Goal: Transaction & Acquisition: Book appointment/travel/reservation

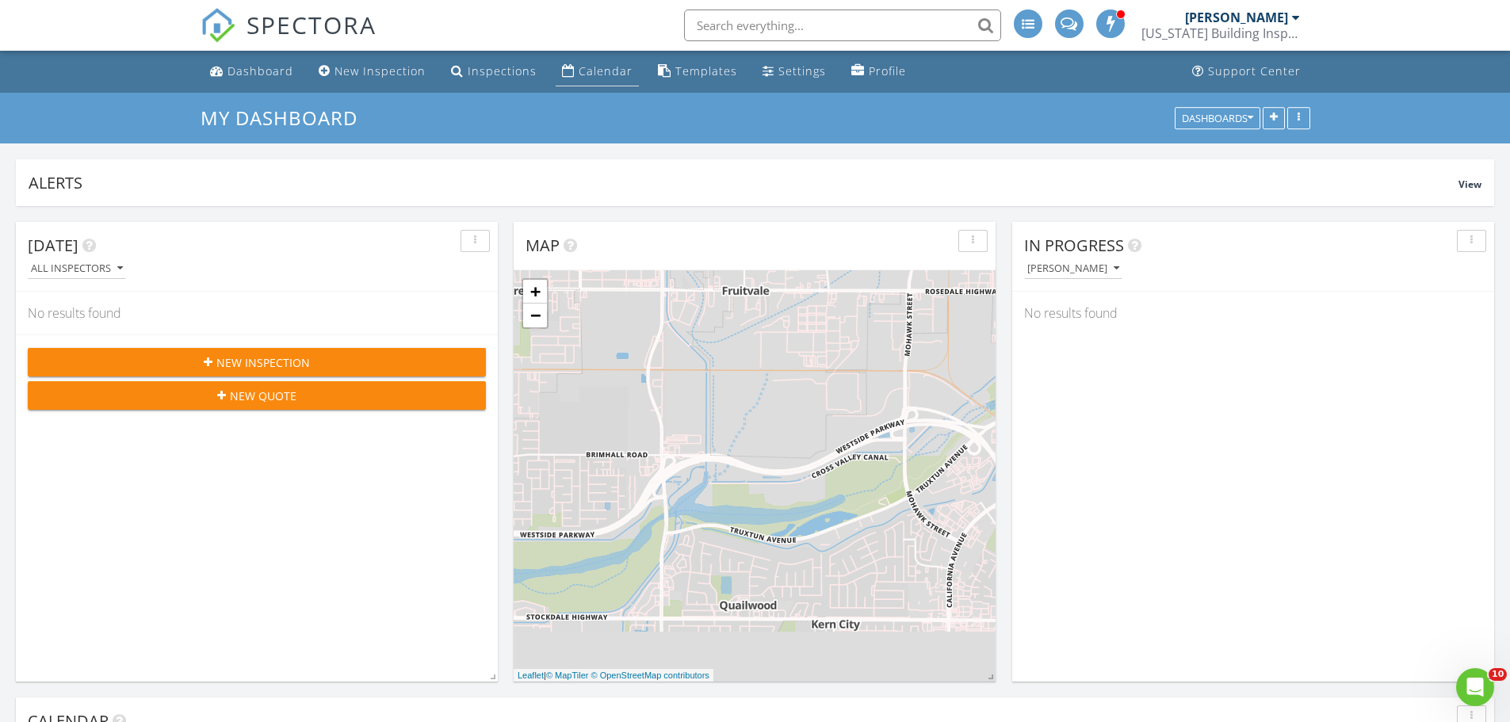
click at [585, 70] on div "Calendar" at bounding box center [606, 70] width 54 height 15
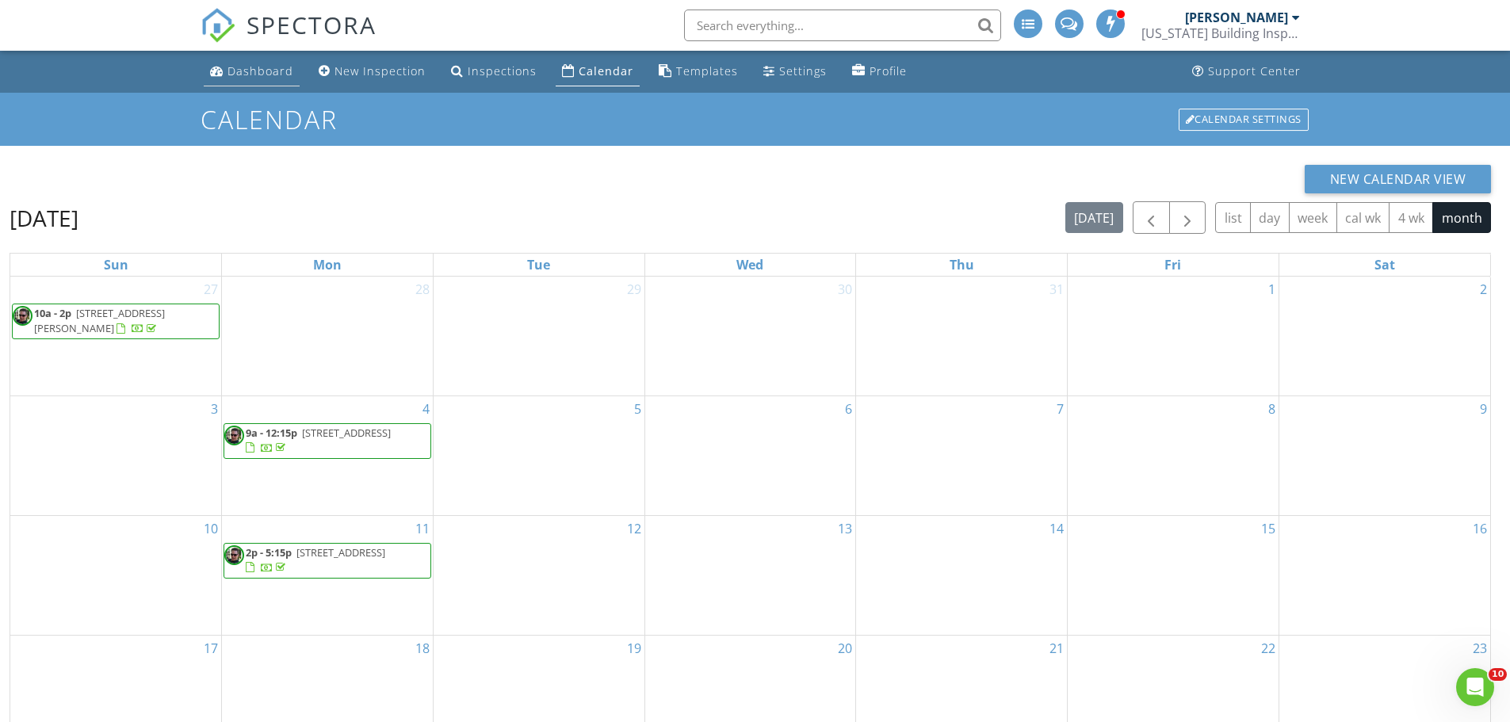
click at [258, 68] on div "Dashboard" at bounding box center [261, 70] width 66 height 15
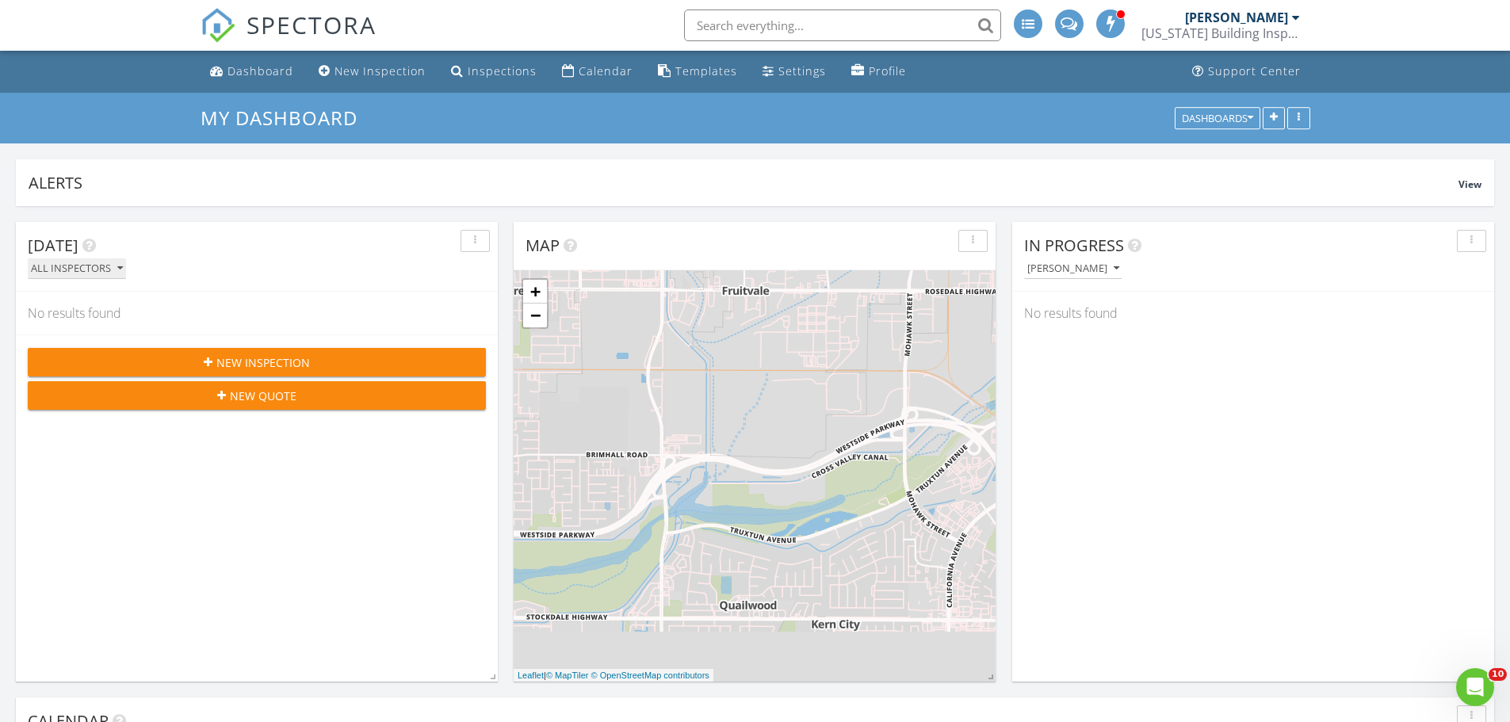
click at [119, 265] on icon "button" at bounding box center [120, 268] width 6 height 11
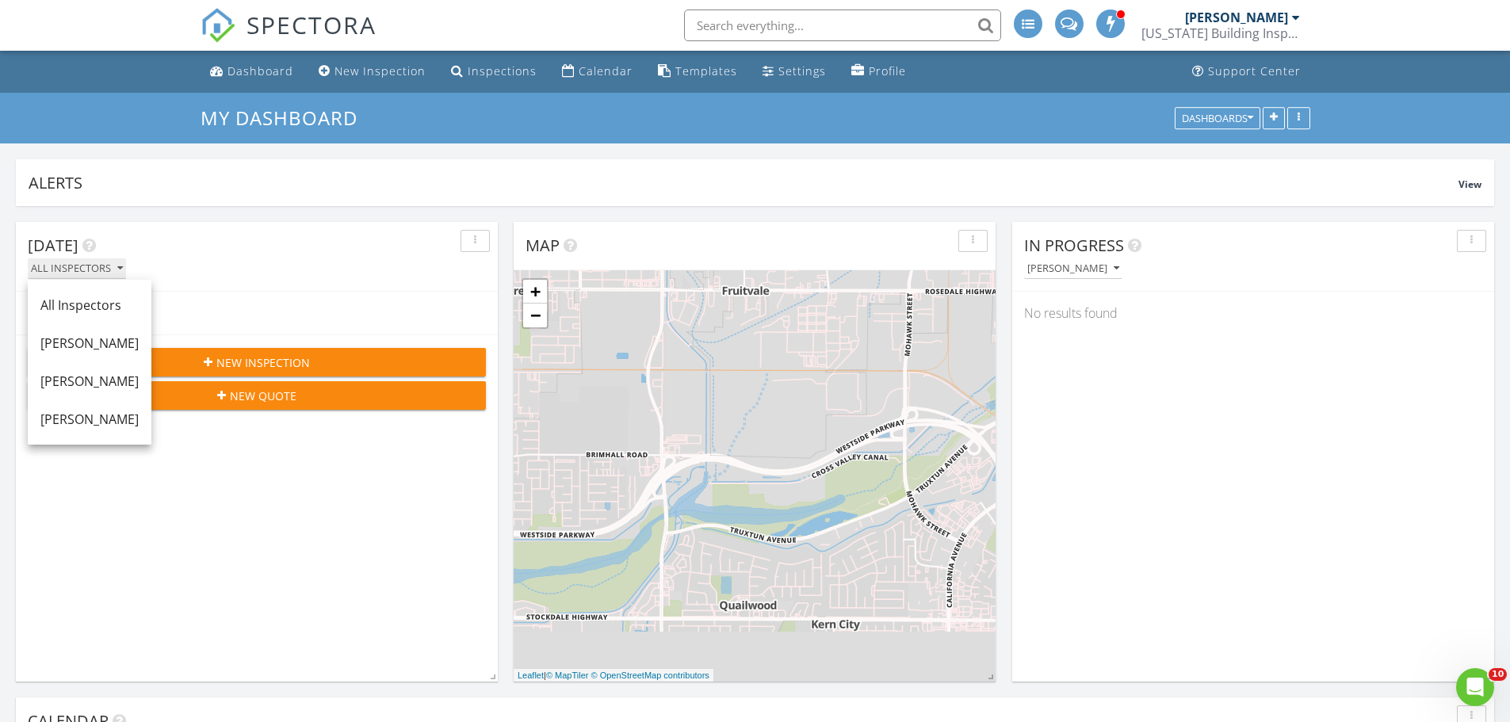
click at [119, 265] on icon "button" at bounding box center [120, 268] width 6 height 11
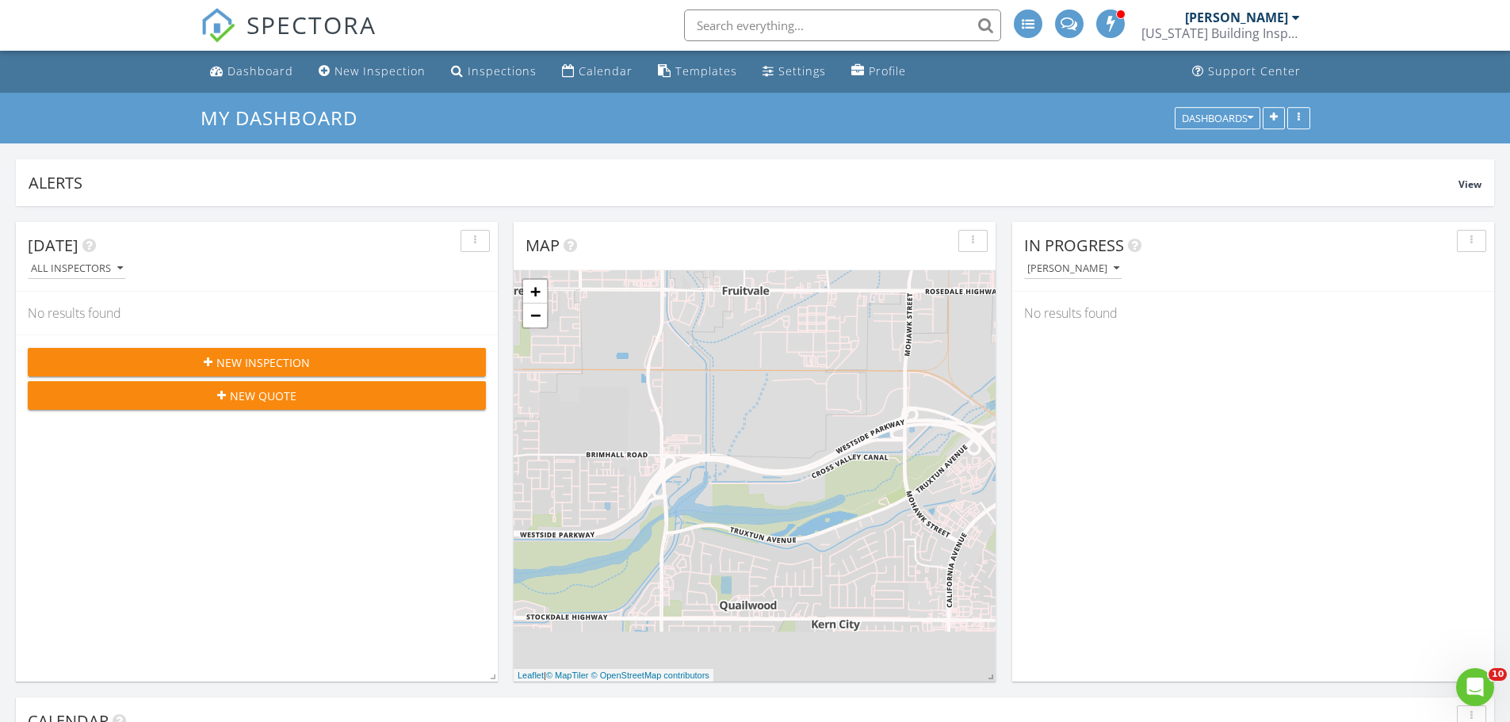
click at [839, 25] on input "text" at bounding box center [842, 26] width 317 height 32
type input "EStimates"
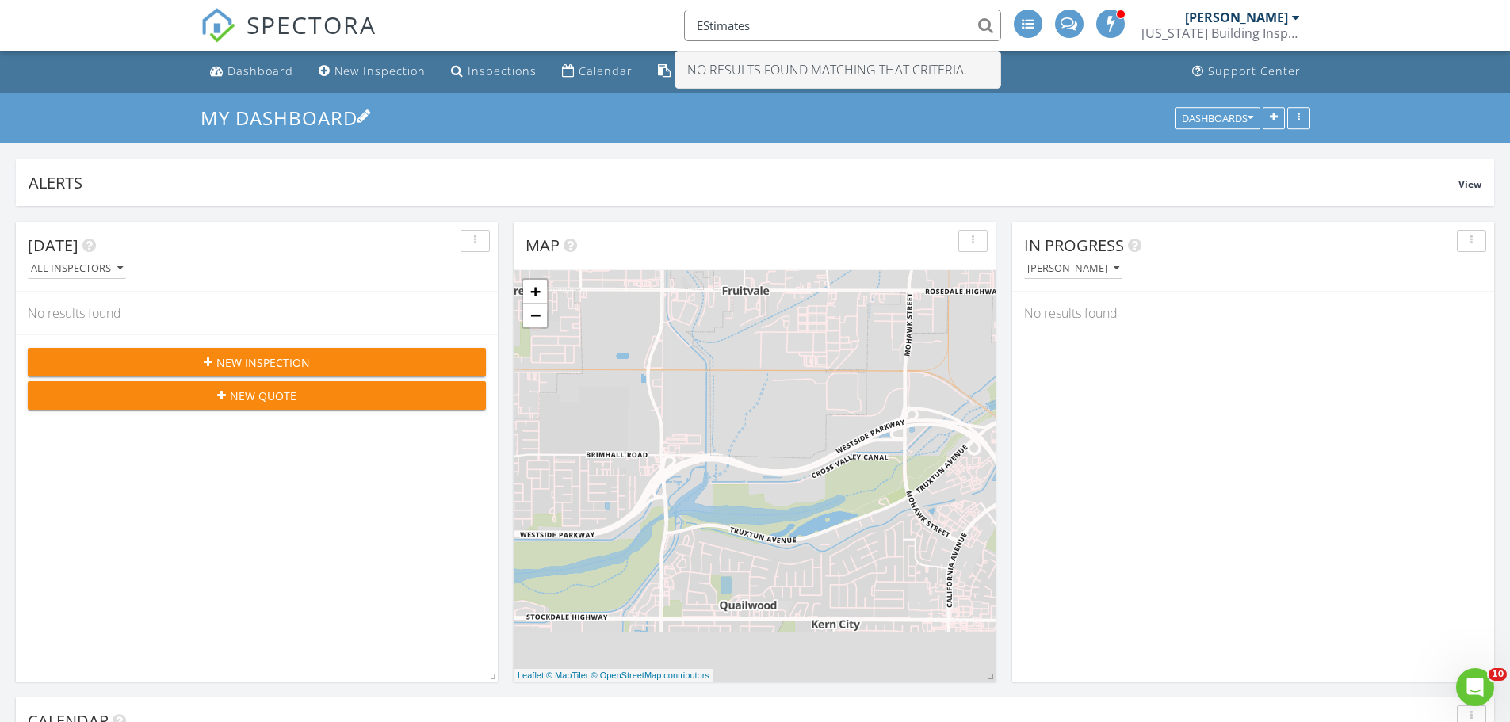
click at [1093, 123] on h3 "My Dashboard" at bounding box center [756, 117] width 1110 height 25
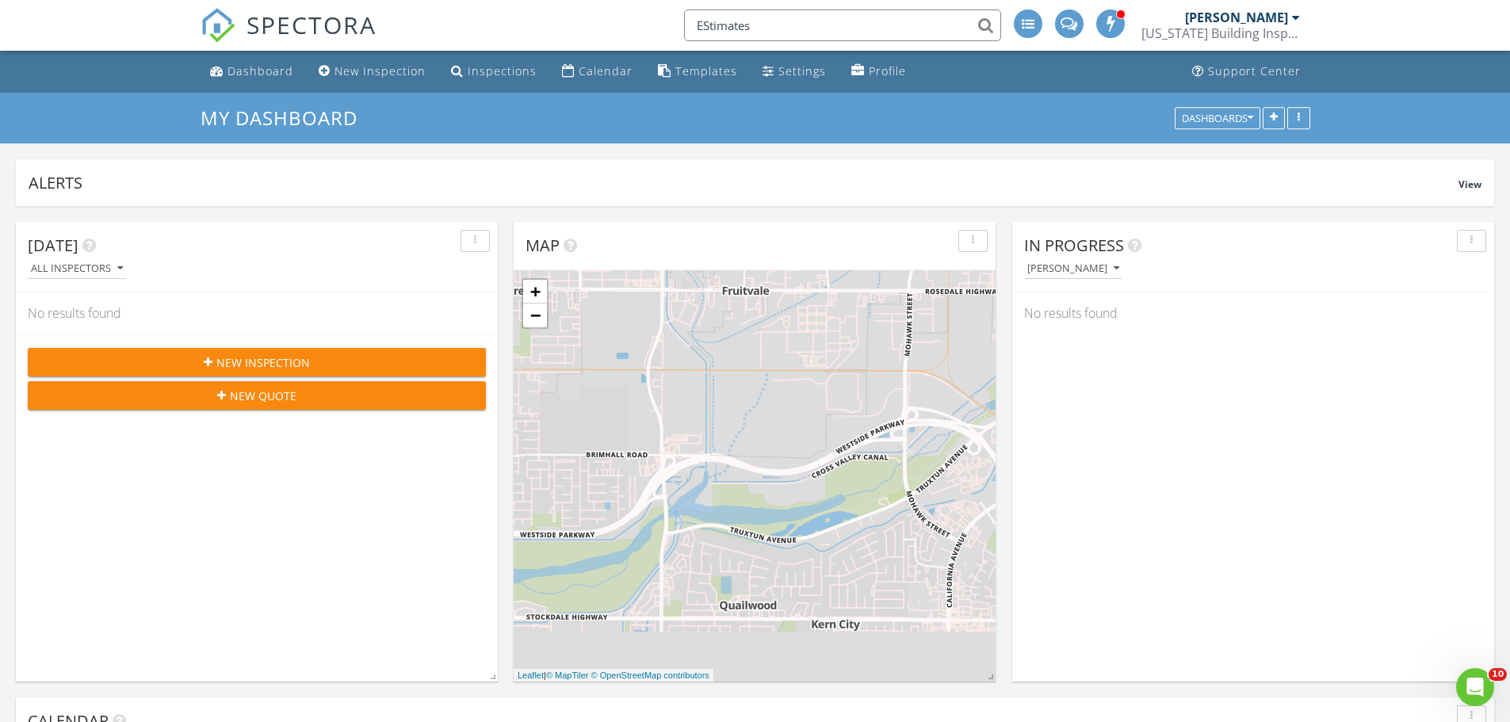
click at [260, 362] on span "New Inspection" at bounding box center [263, 362] width 94 height 17
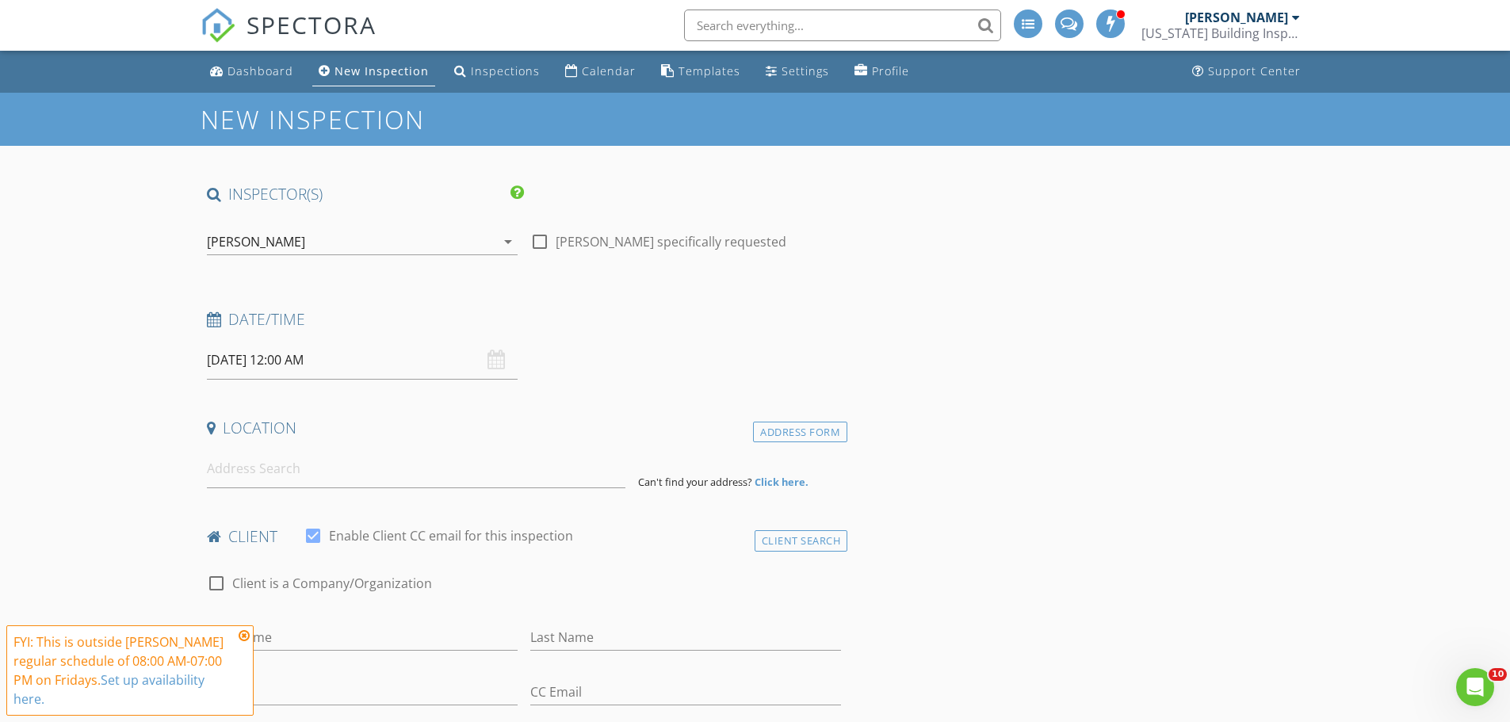
click at [510, 242] on icon "arrow_drop_down" at bounding box center [508, 241] width 19 height 19
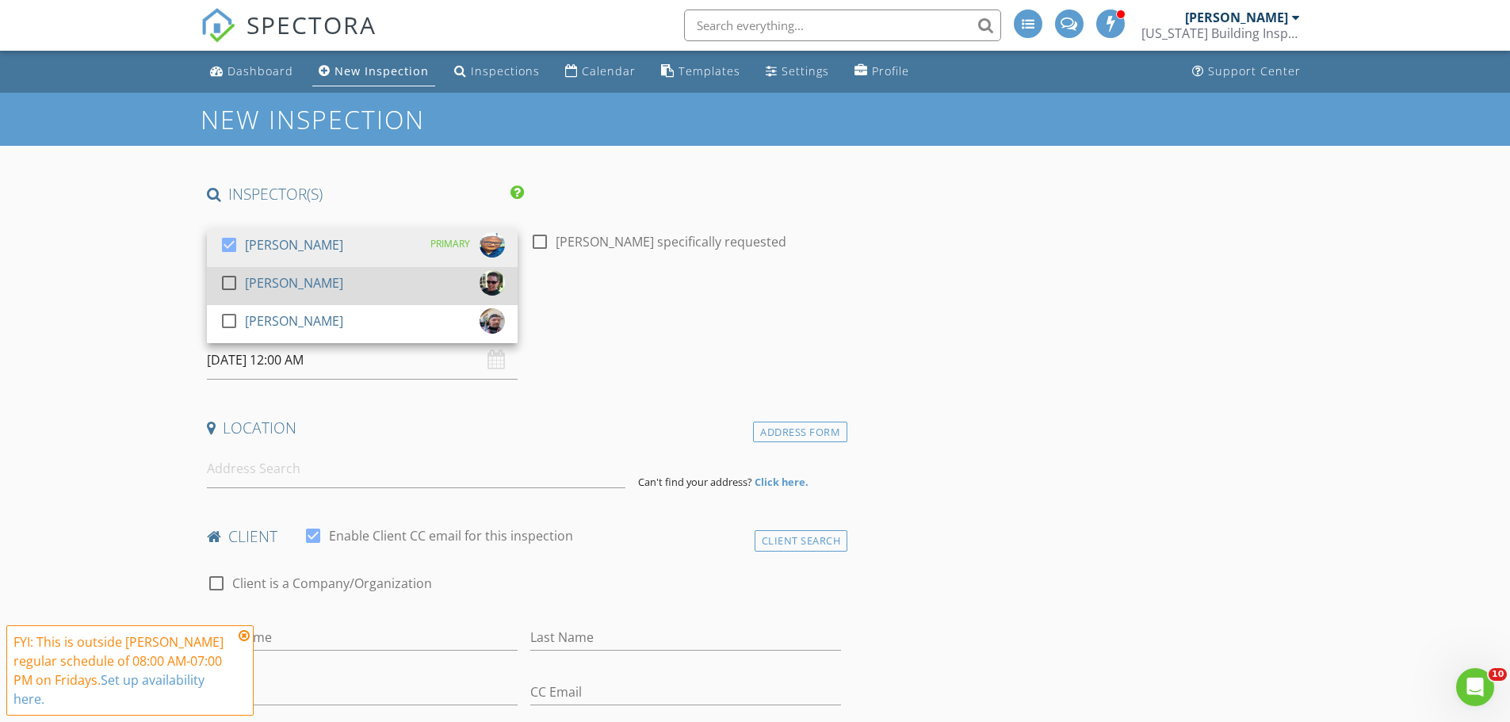
click at [331, 281] on div "[PERSON_NAME]" at bounding box center [294, 282] width 98 height 25
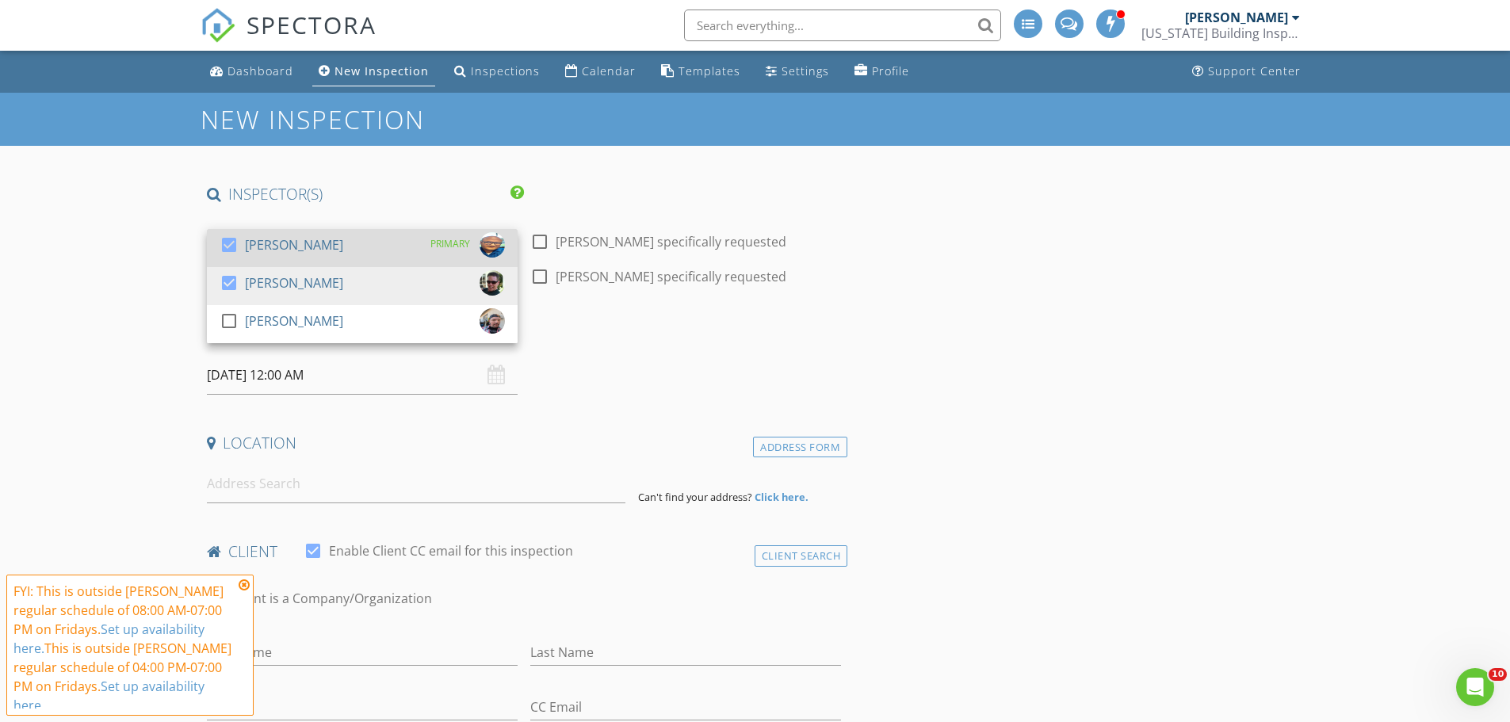
click at [233, 239] on div at bounding box center [229, 245] width 27 height 27
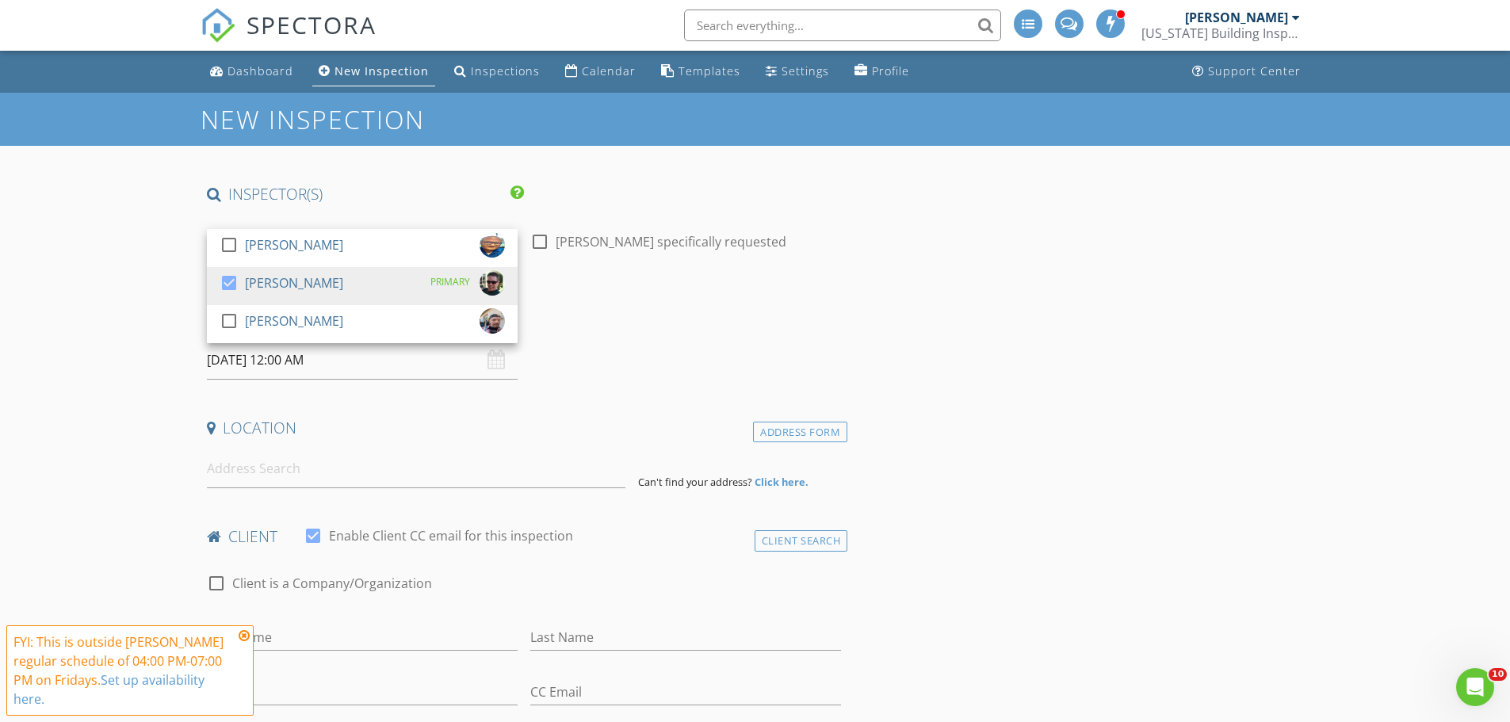
click at [612, 224] on div "check_box_outline_blank Todd Farnholtz specifically requested" at bounding box center [685, 243] width 323 height 55
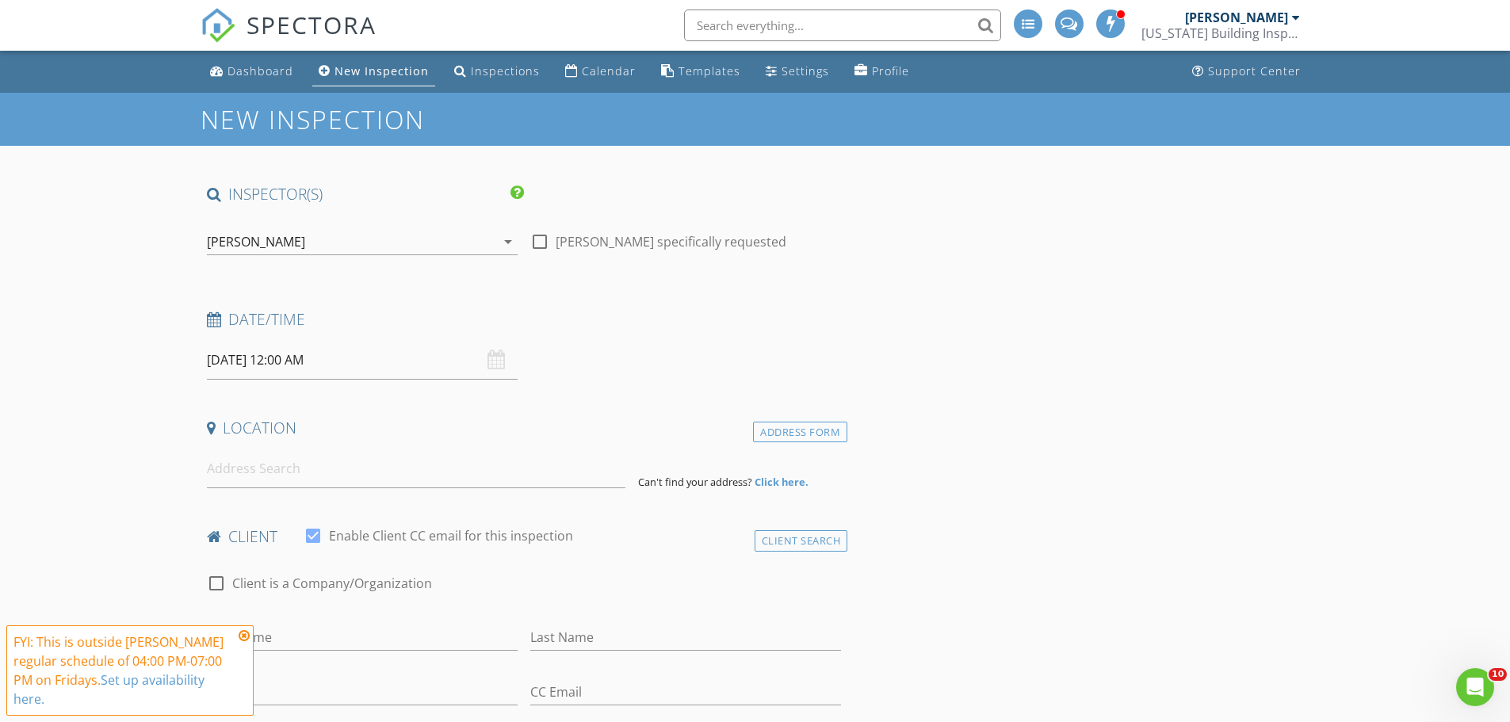
click at [496, 359] on div "08/29/2025 12:00 AM" at bounding box center [362, 360] width 311 height 39
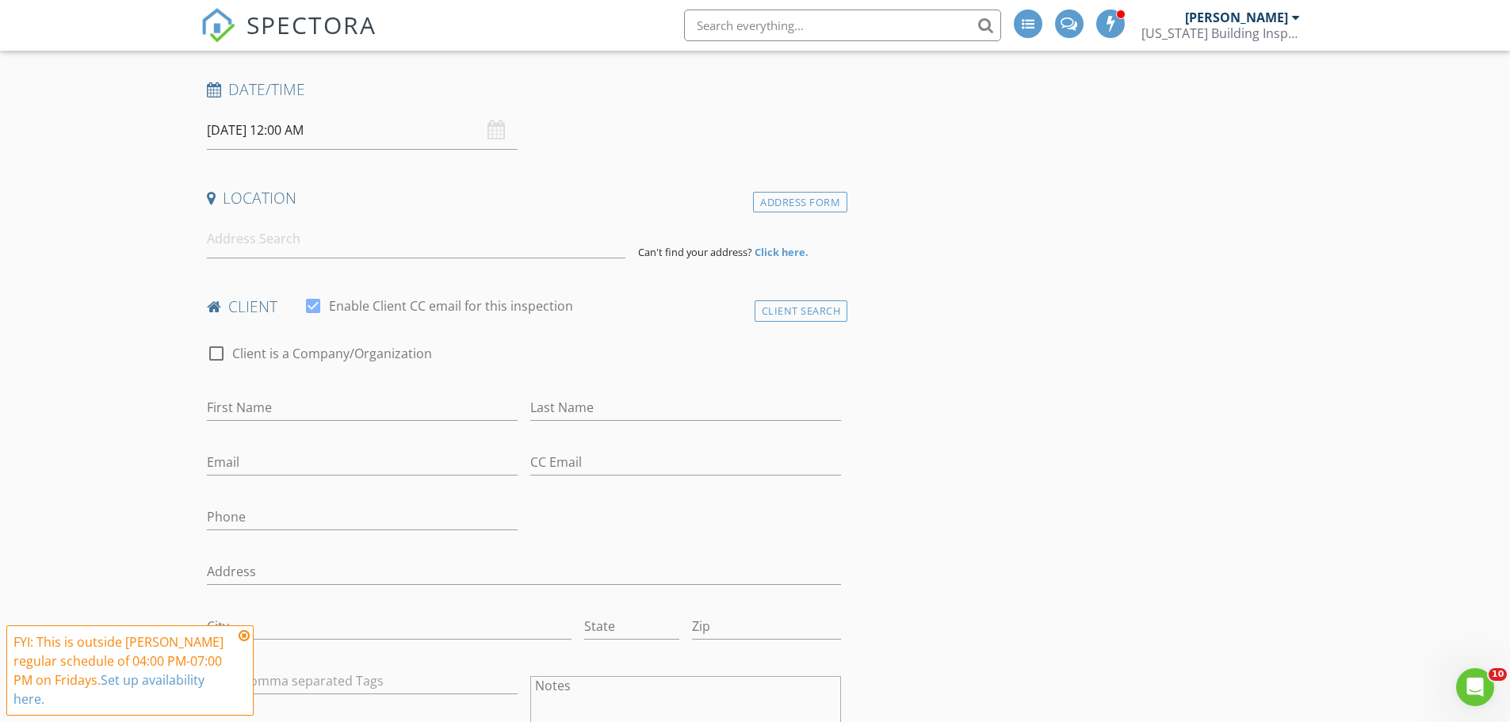
scroll to position [238, 0]
click at [242, 634] on icon at bounding box center [244, 636] width 11 height 13
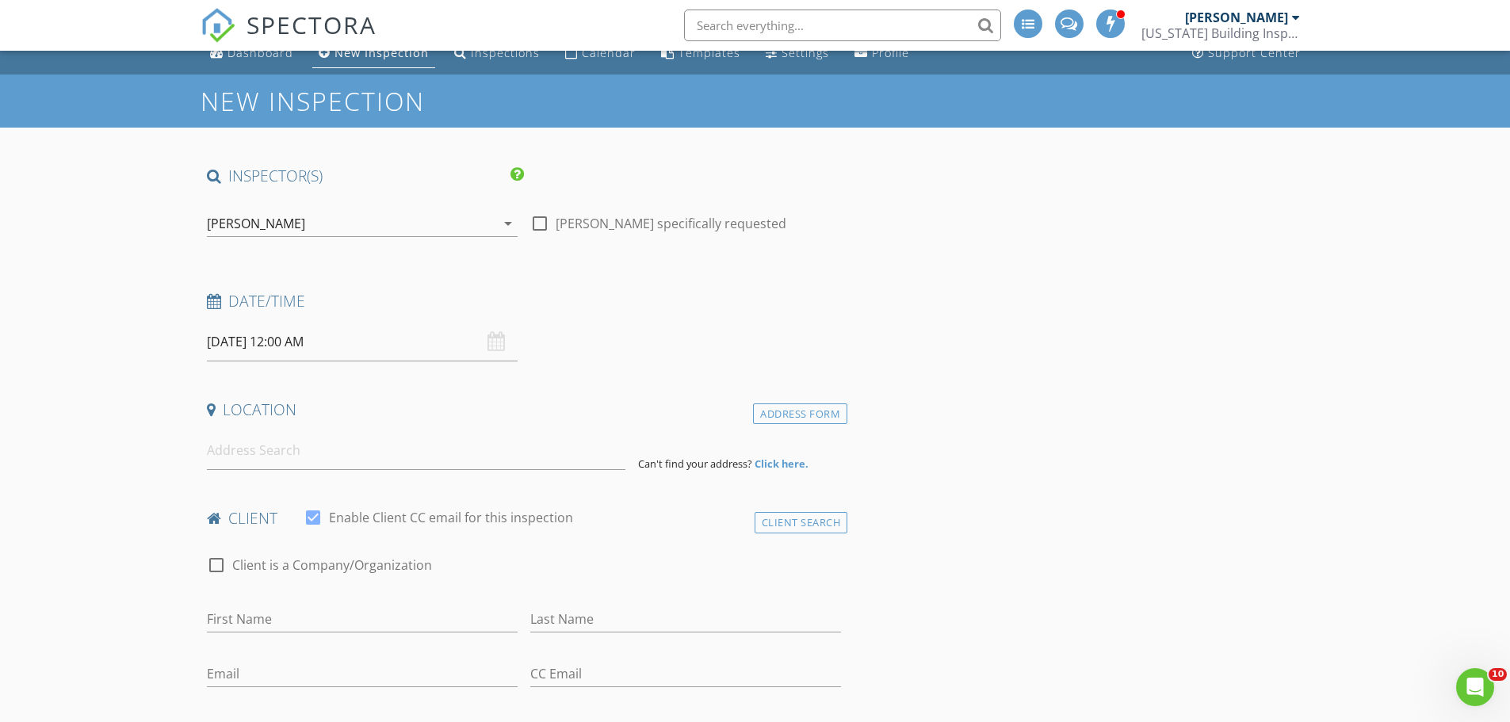
scroll to position [0, 0]
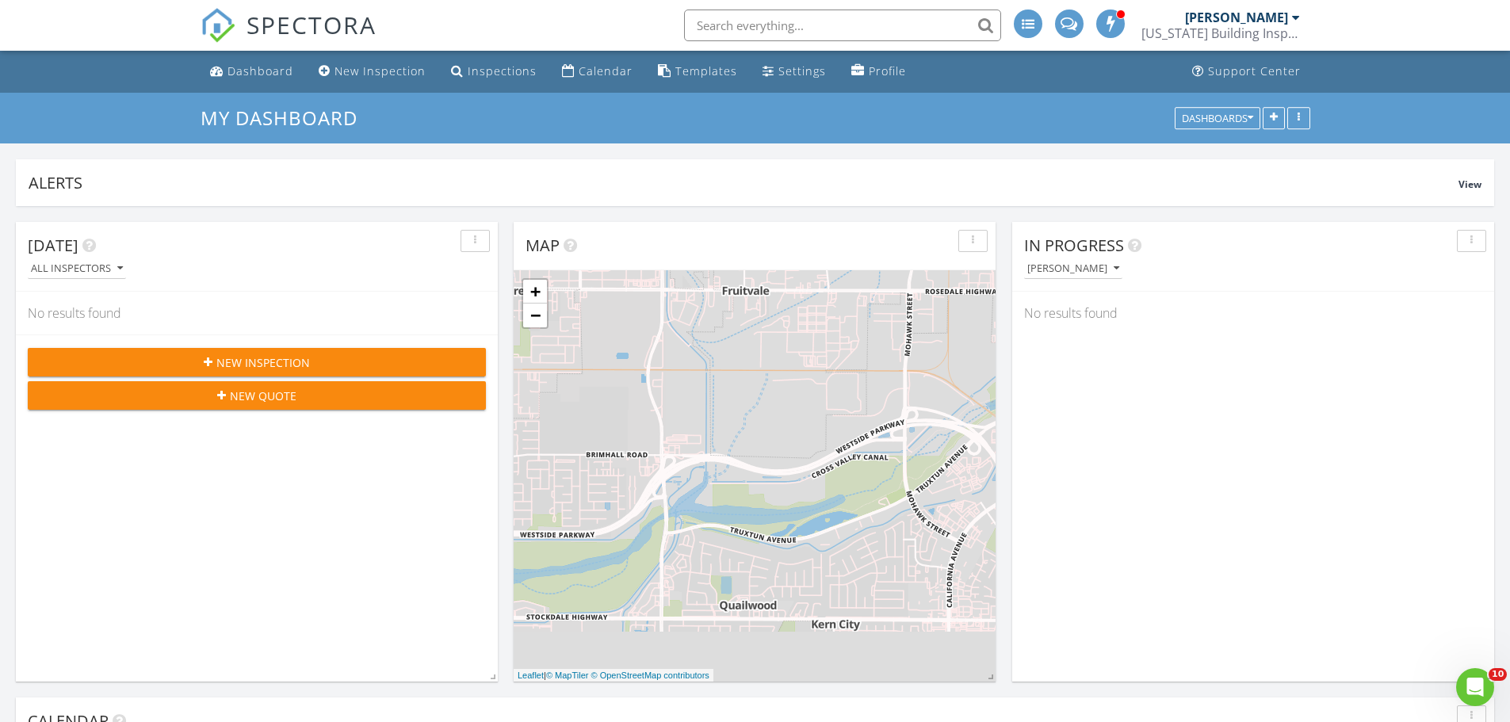
click at [270, 397] on span "New Quote" at bounding box center [263, 396] width 67 height 17
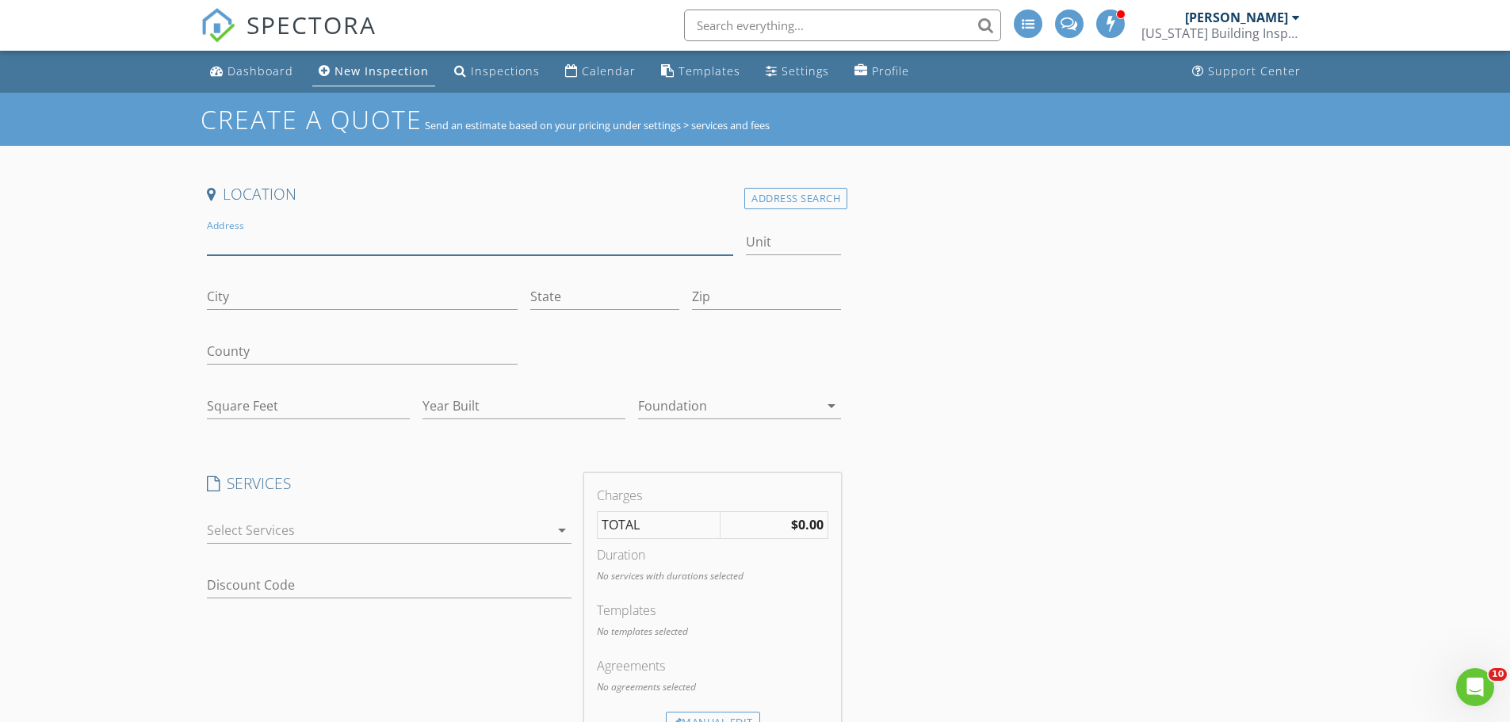
click at [270, 243] on input "Address" at bounding box center [470, 242] width 527 height 26
type input "7501 Uplands of the Kern Dr"
click at [789, 201] on div "Address Search" at bounding box center [795, 198] width 103 height 21
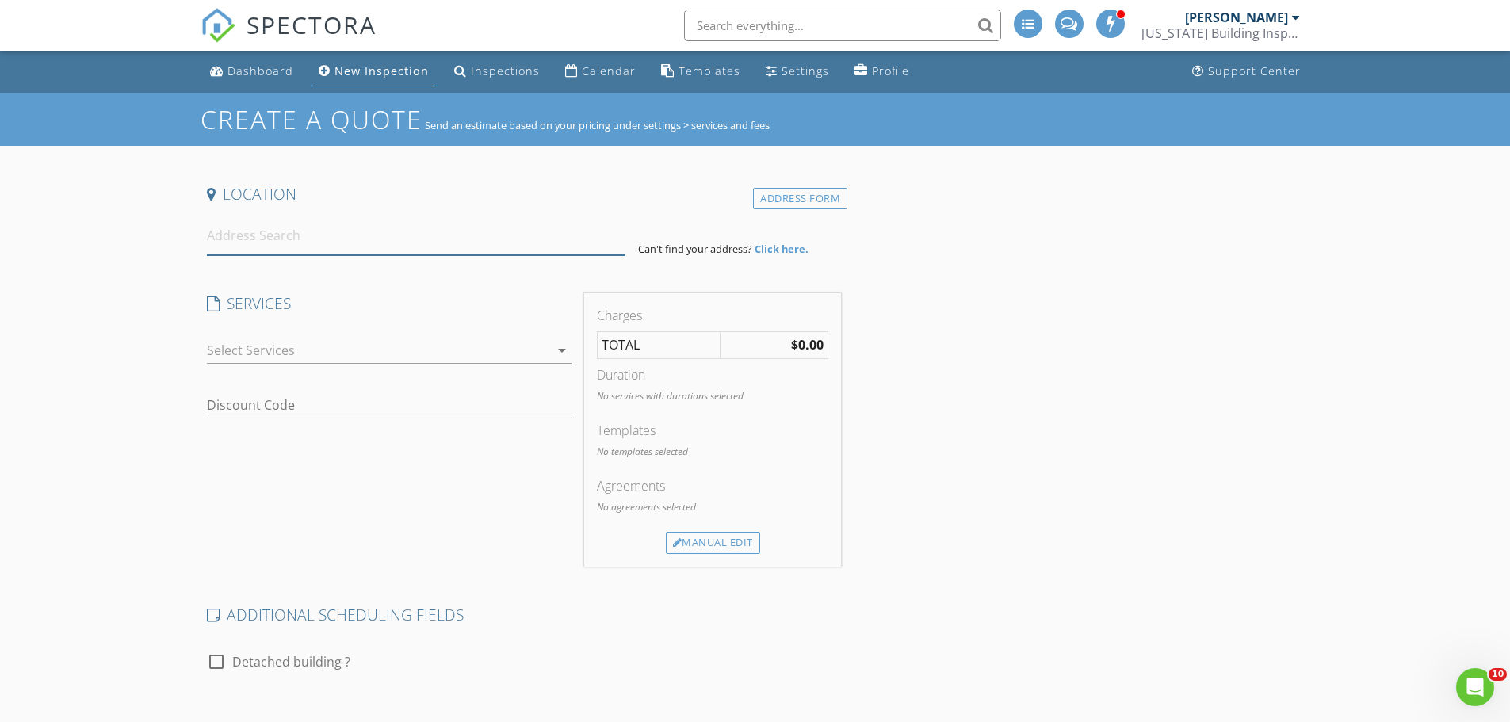
click at [268, 236] on input at bounding box center [416, 235] width 419 height 39
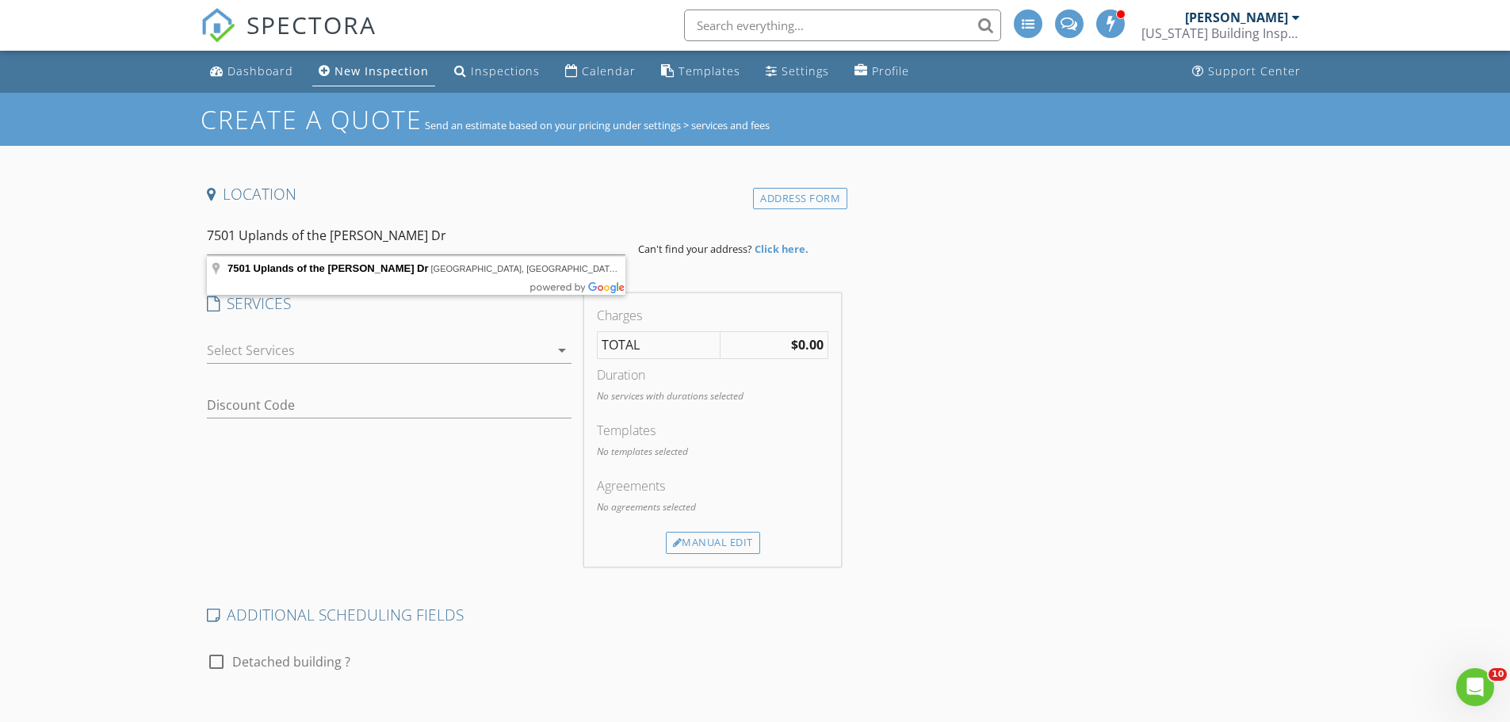
type input "7501 Uplands of the Kern Dr, Bakersfield, CA, USA"
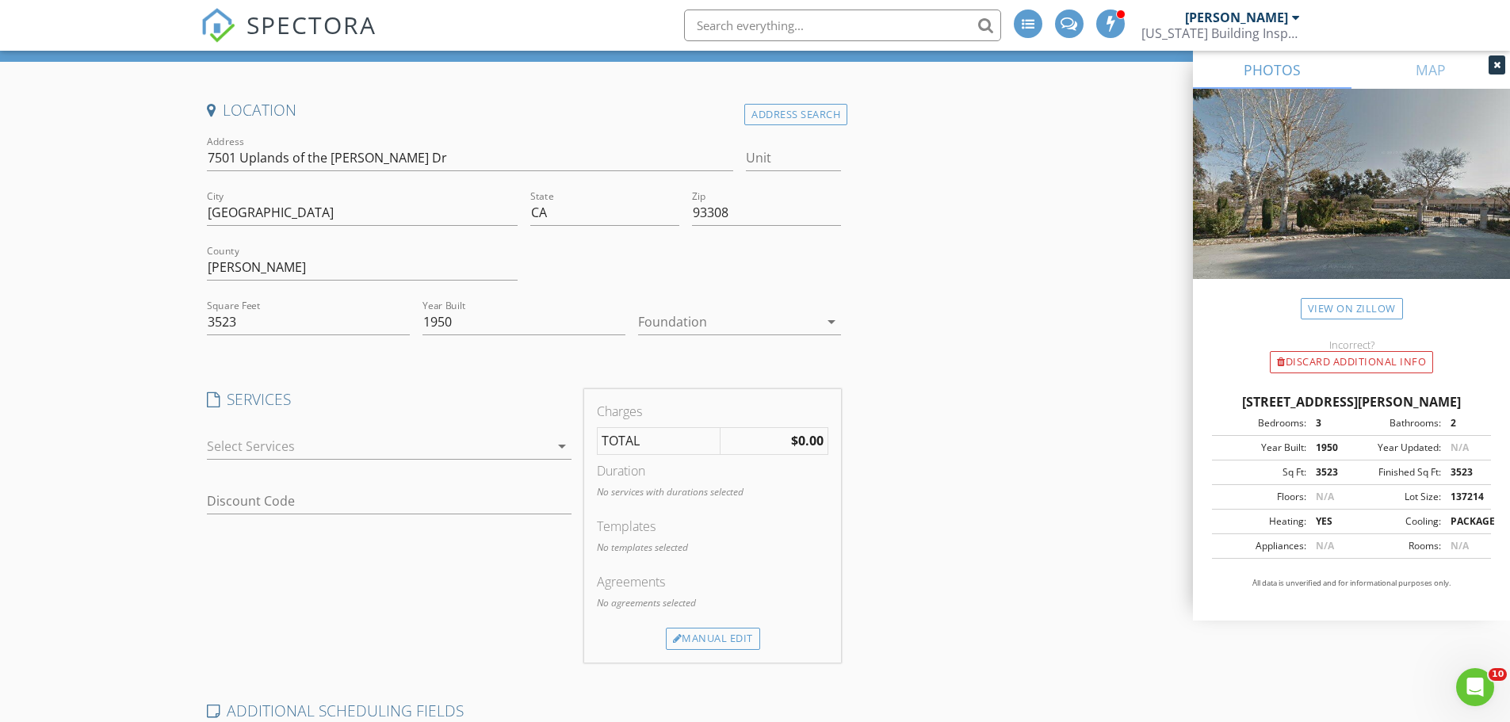
scroll to position [79, 0]
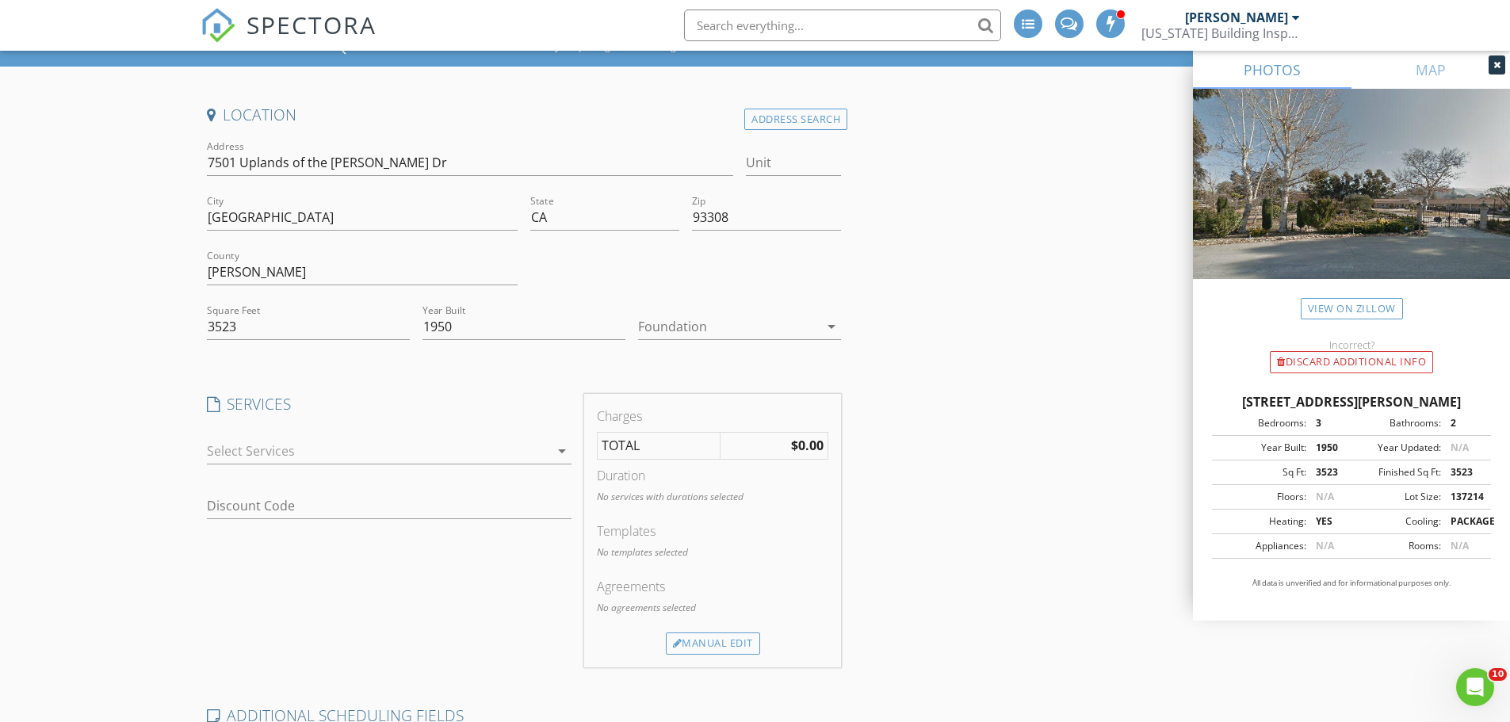
click at [833, 324] on icon "arrow_drop_down" at bounding box center [831, 326] width 19 height 19
click at [833, 324] on link at bounding box center [739, 333] width 203 height 38
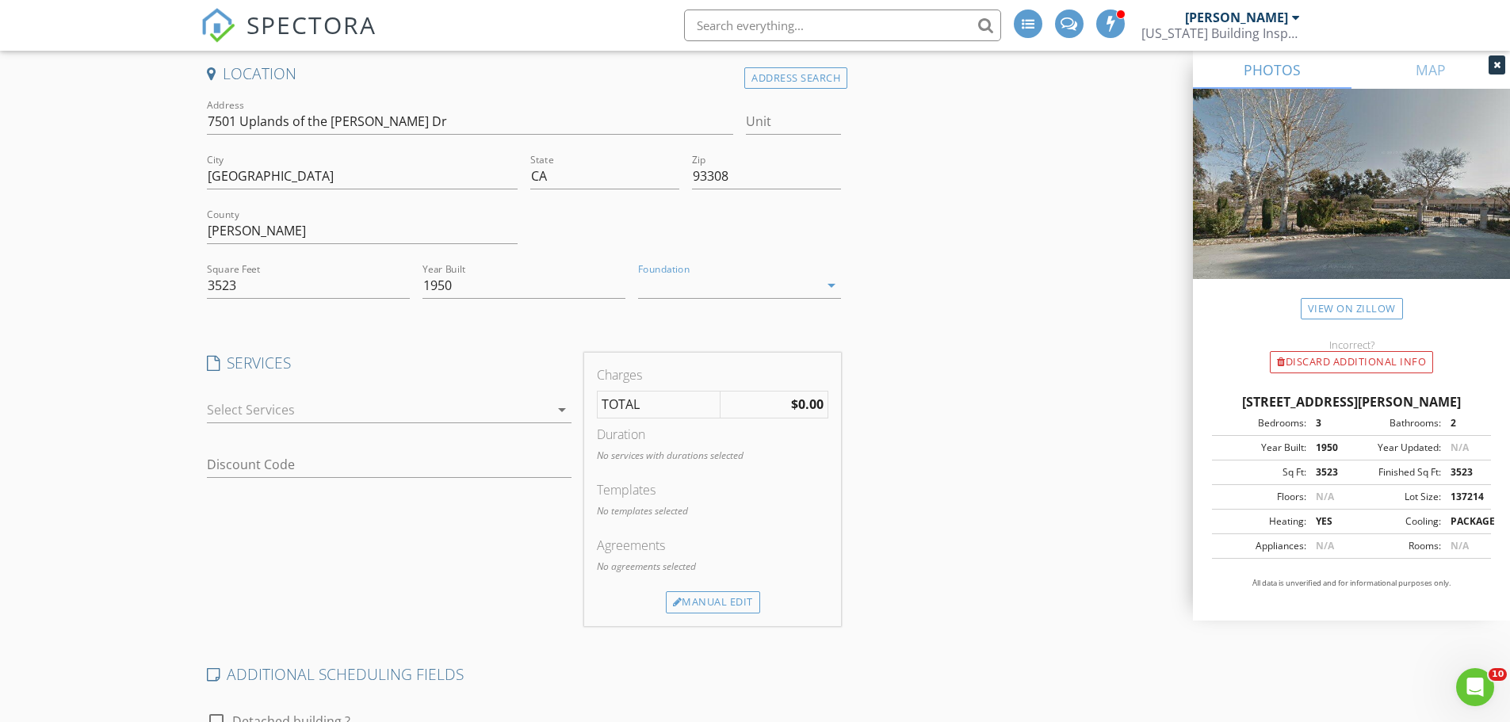
scroll to position [159, 0]
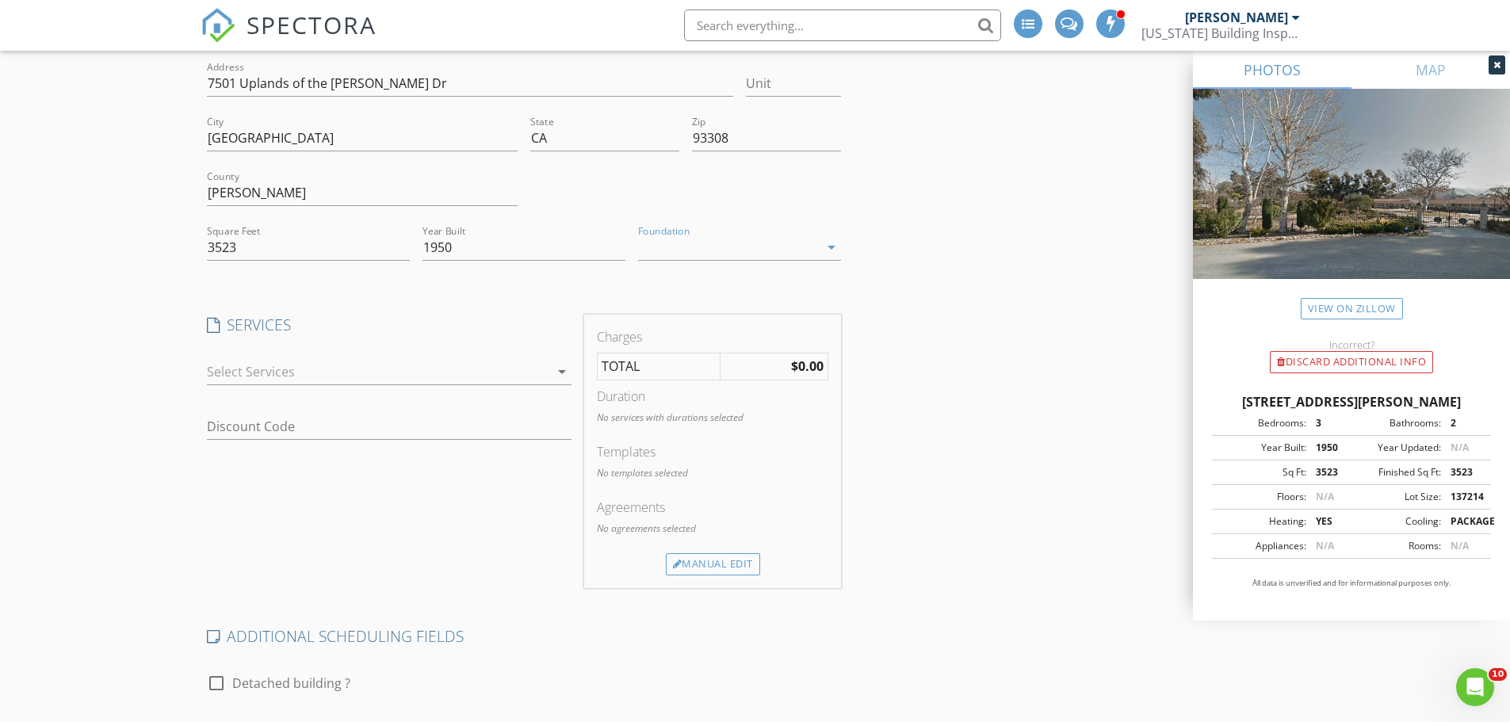
click at [561, 372] on icon "arrow_drop_down" at bounding box center [562, 371] width 19 height 19
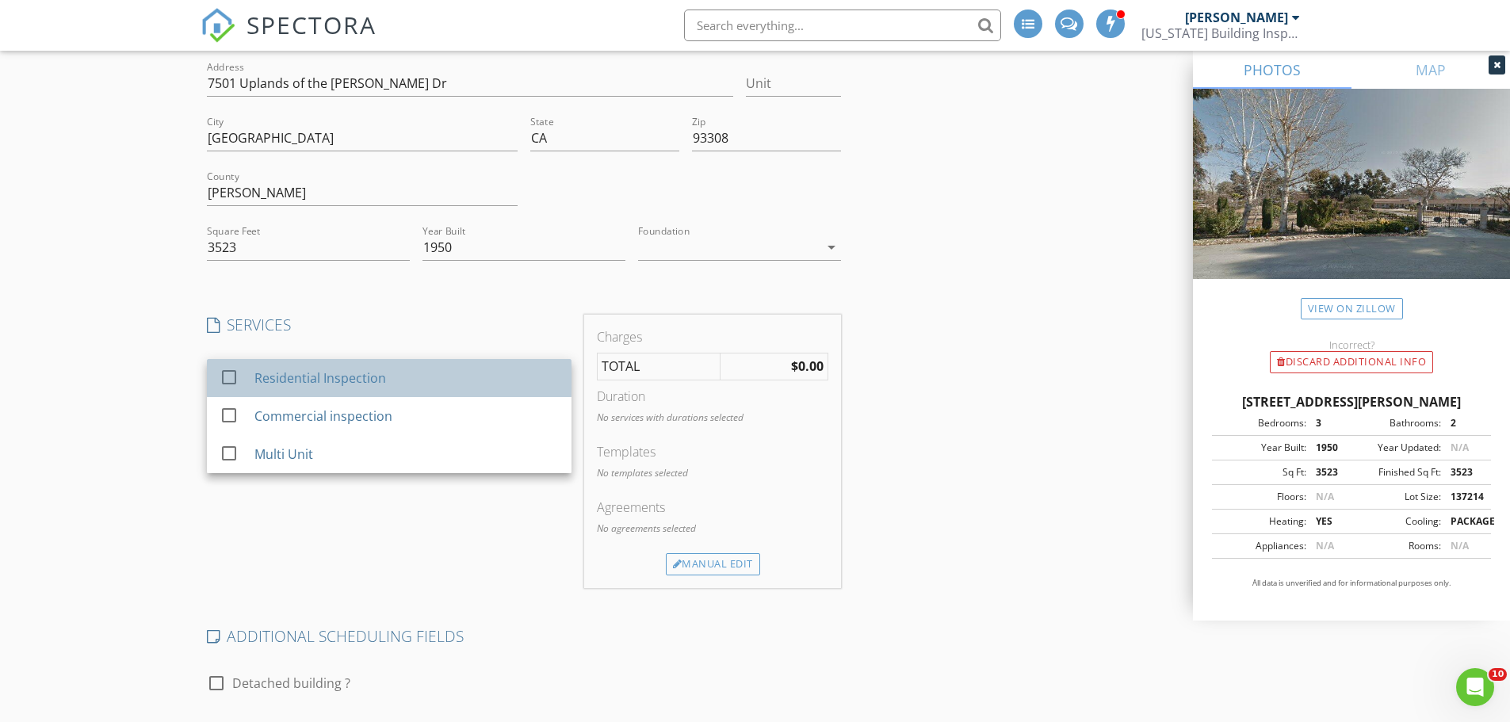
click at [370, 373] on div "Residential Inspection" at bounding box center [320, 378] width 132 height 19
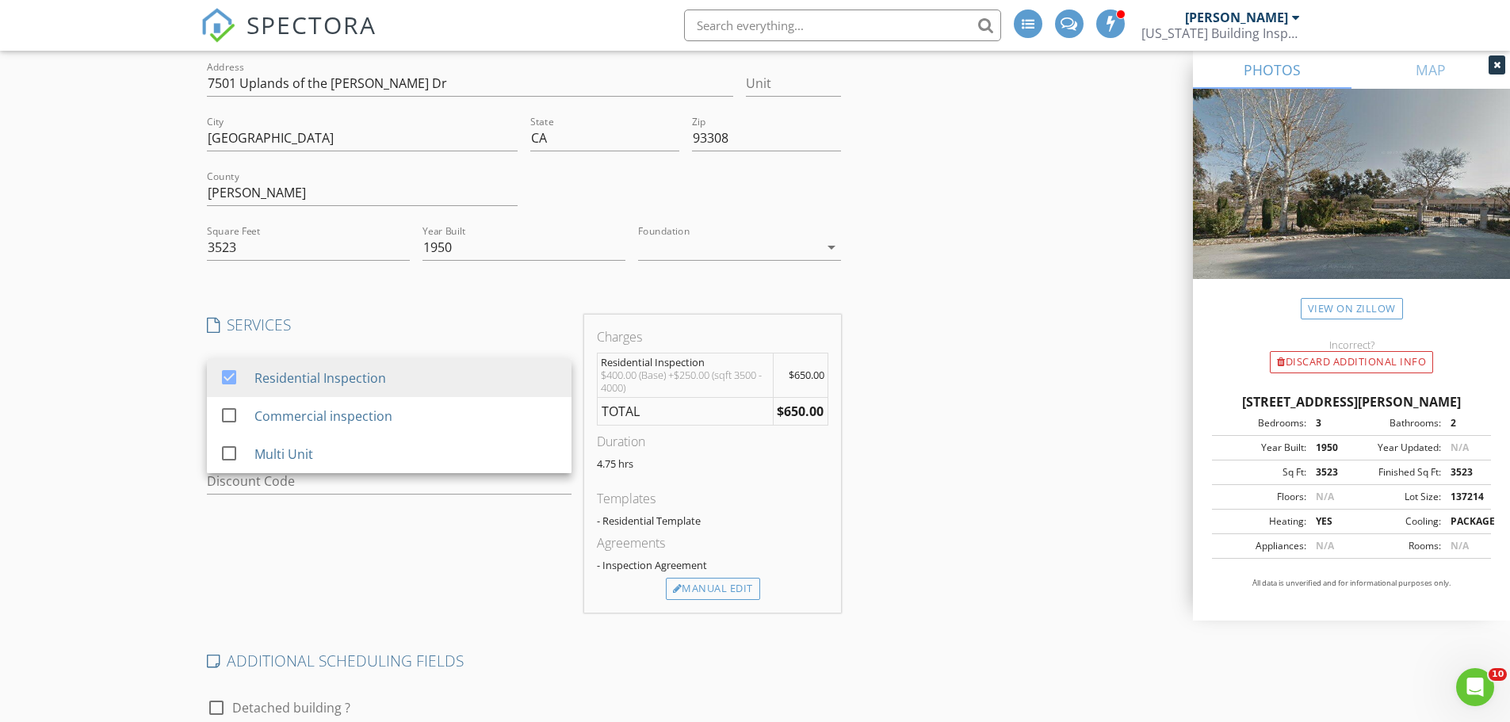
click at [897, 372] on div "Location Address Search Address 7501 Uplands of the Kern Dr Unit City Bakersfie…" at bounding box center [756, 516] width 1110 height 983
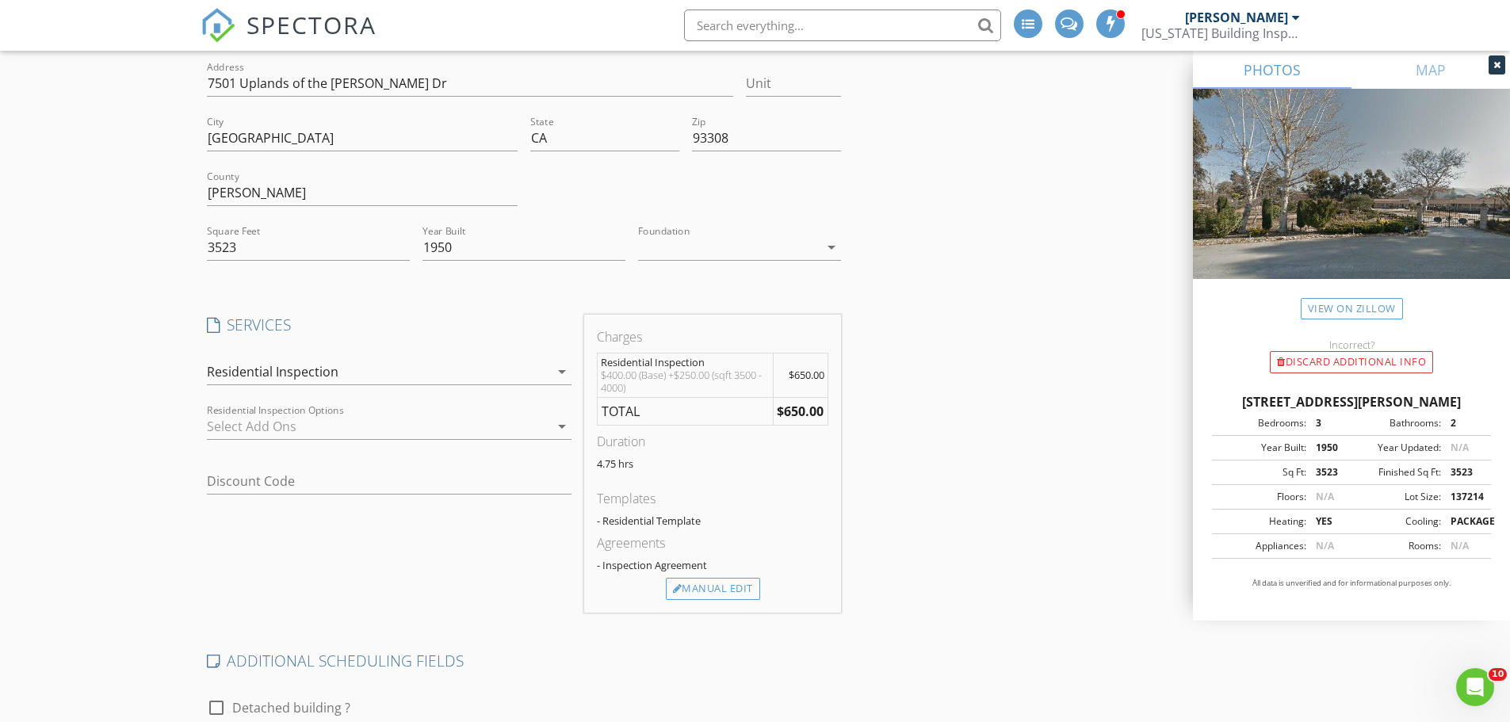
click at [565, 427] on icon "arrow_drop_down" at bounding box center [562, 426] width 19 height 19
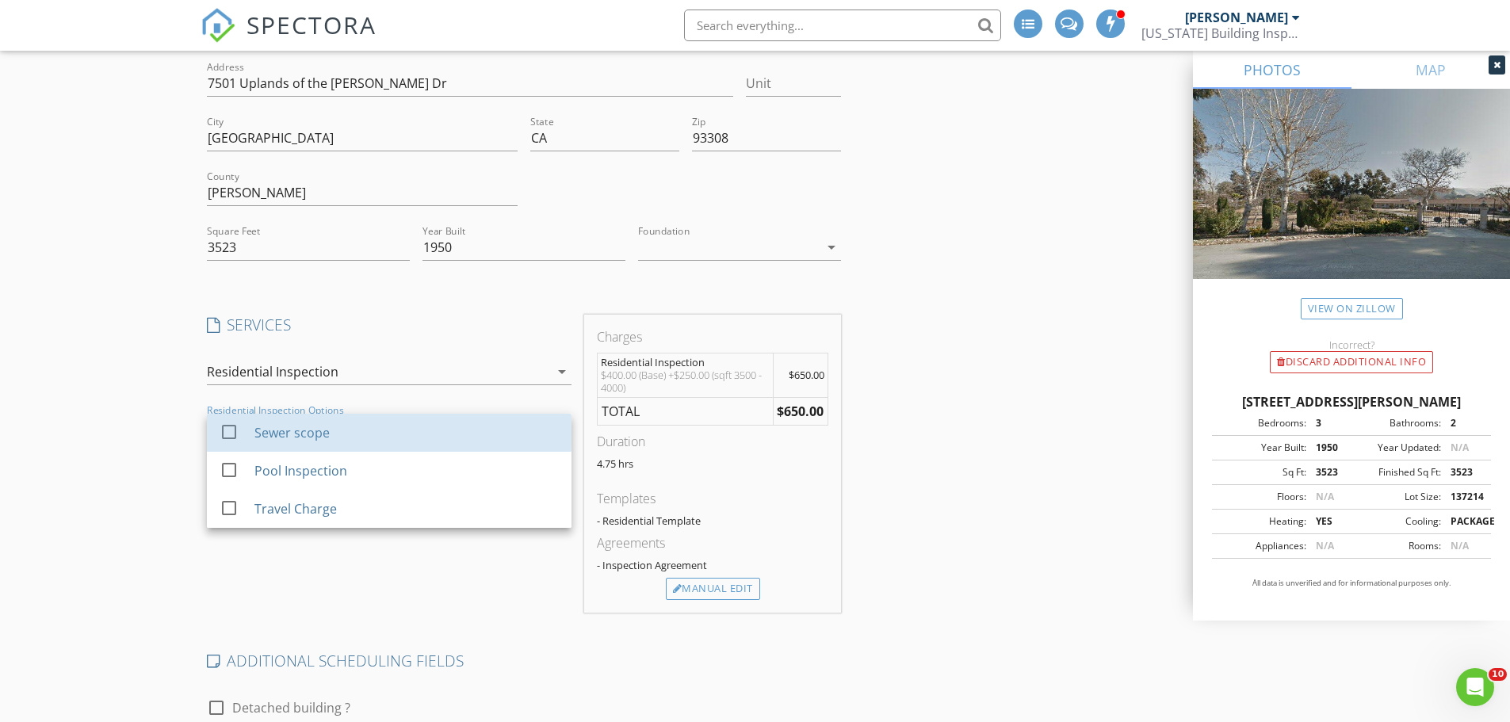
click at [565, 427] on link "check_box_outline_blank Sewer scope" at bounding box center [389, 433] width 365 height 38
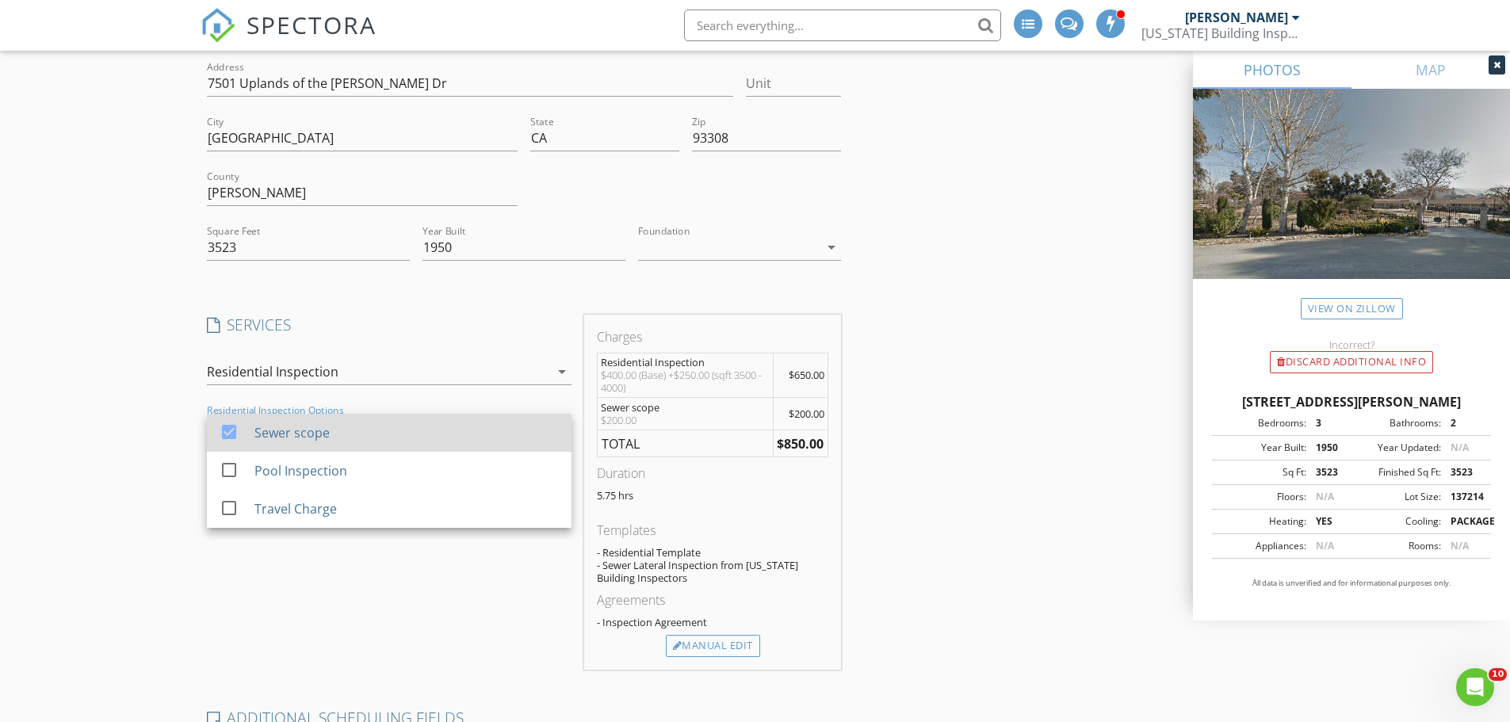
click at [232, 427] on div at bounding box center [229, 431] width 27 height 27
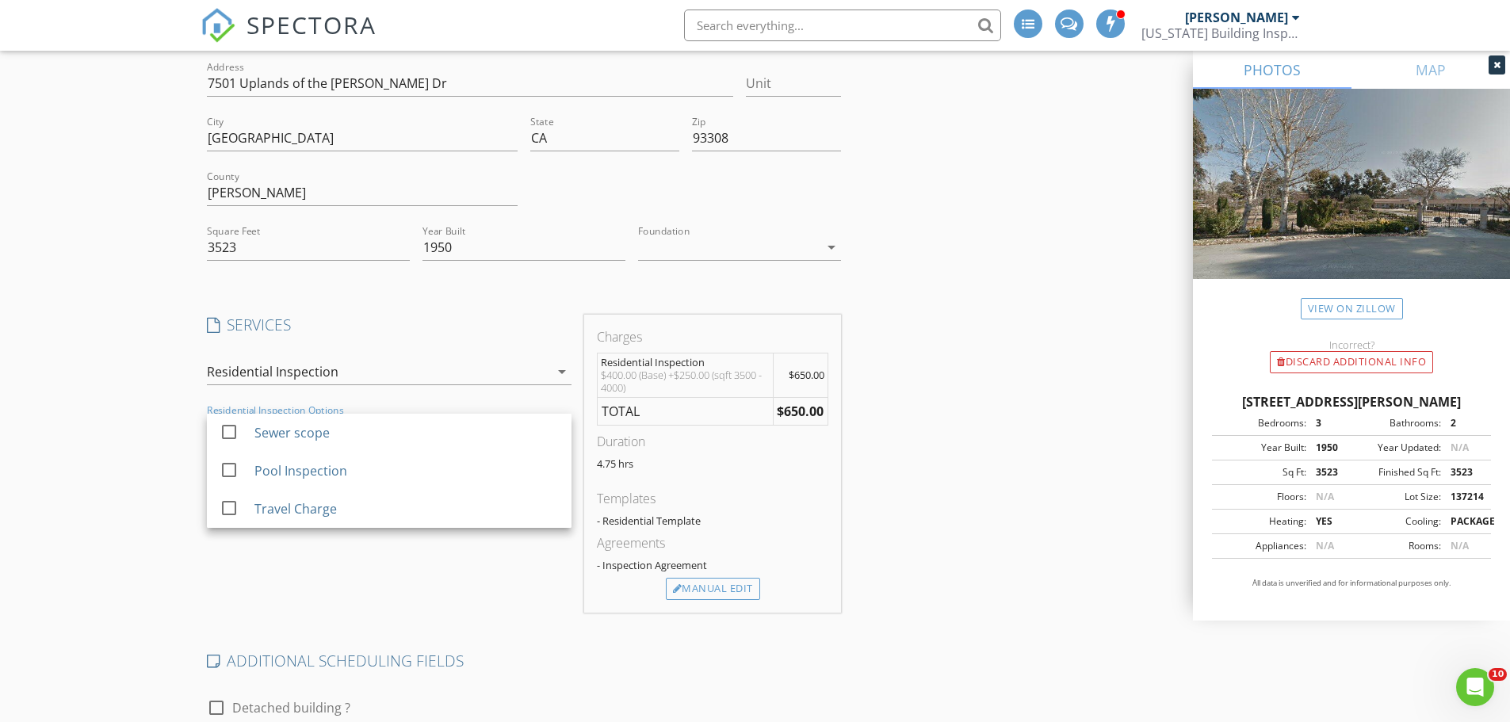
click at [966, 418] on div "Location Address Search Address 7501 Uplands of the Kern Dr Unit City Bakersfie…" at bounding box center [756, 516] width 1110 height 983
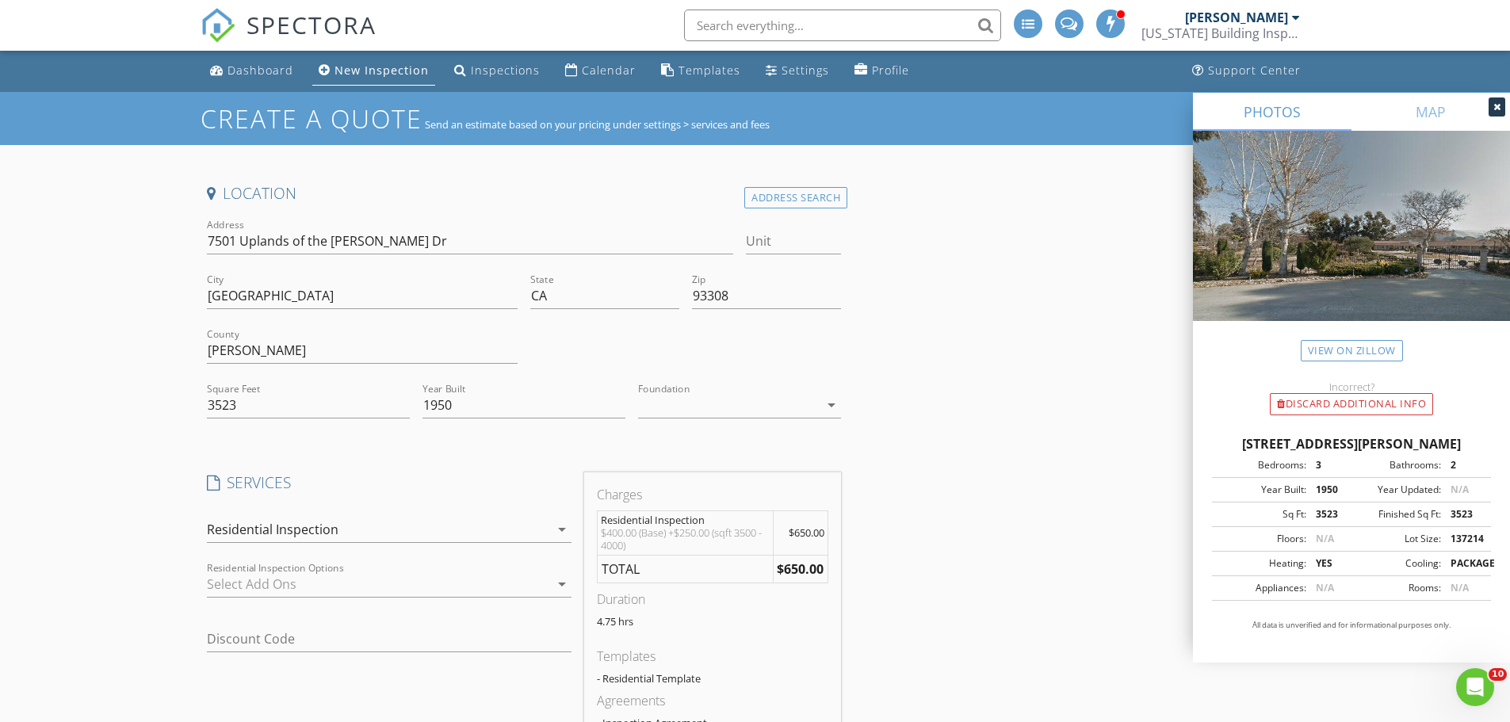
scroll to position [0, 0]
